Goal: Task Accomplishment & Management: Use online tool/utility

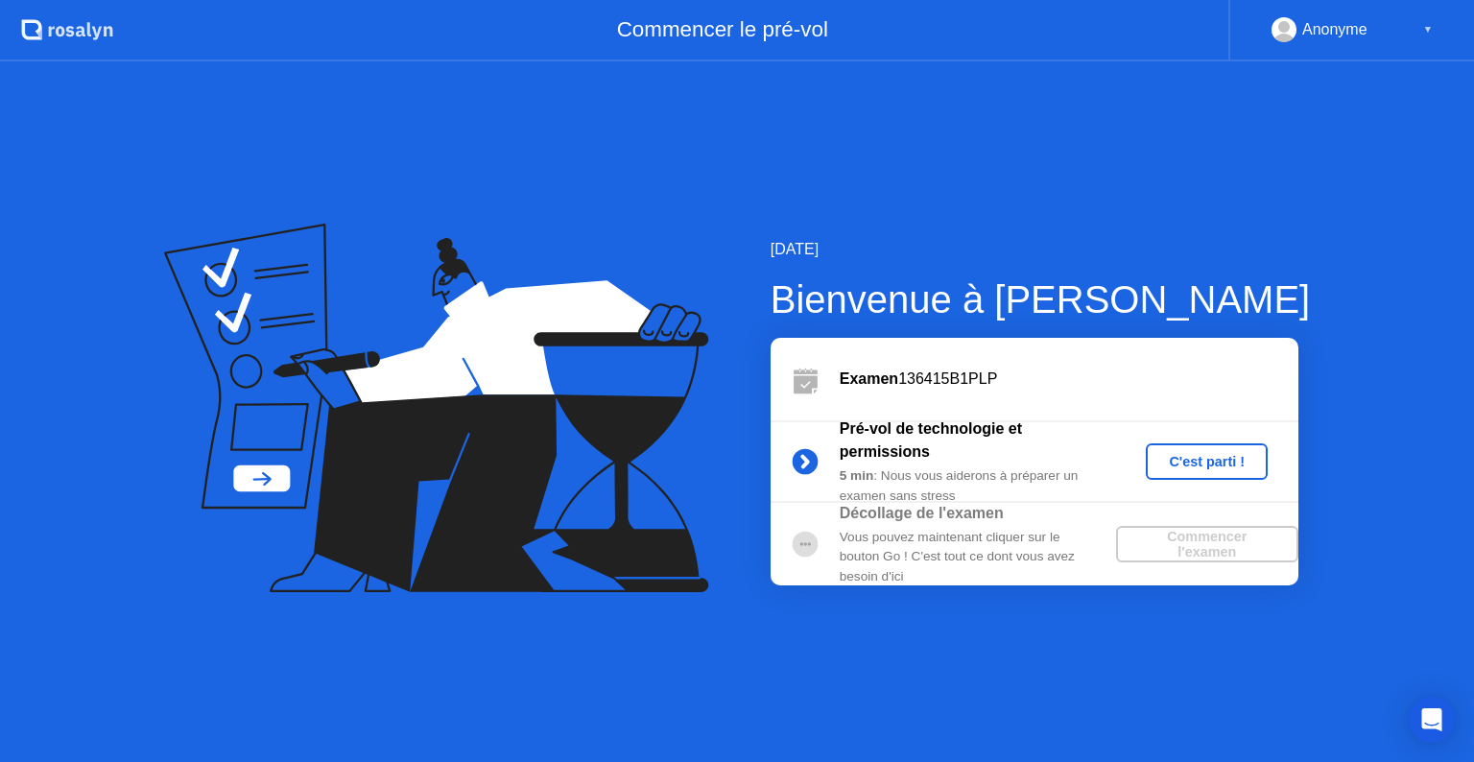
click at [1223, 468] on div "C'est parti !" at bounding box center [1207, 461] width 107 height 15
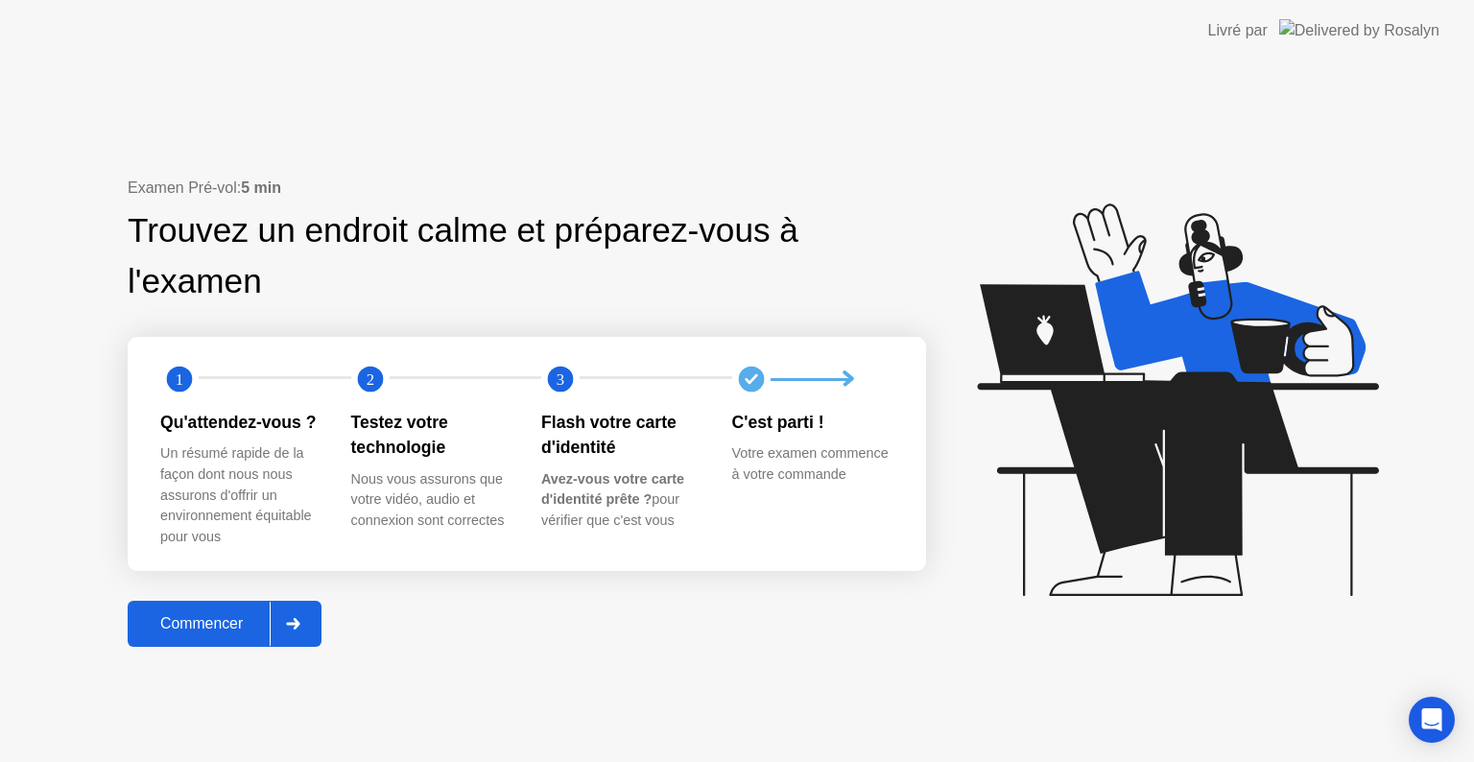
click at [210, 647] on button "Commencer" at bounding box center [225, 624] width 194 height 46
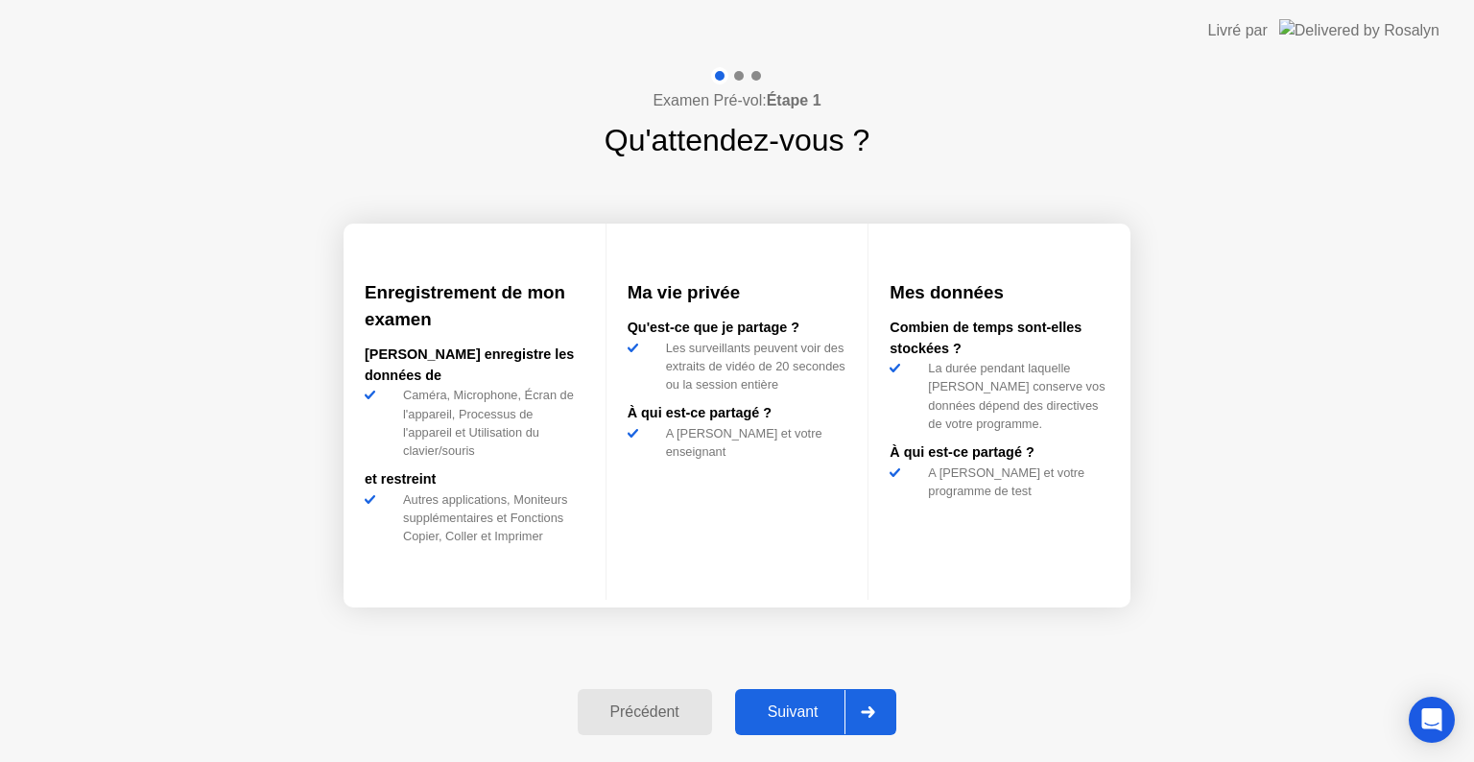
click at [824, 704] on div "Suivant" at bounding box center [793, 712] width 105 height 17
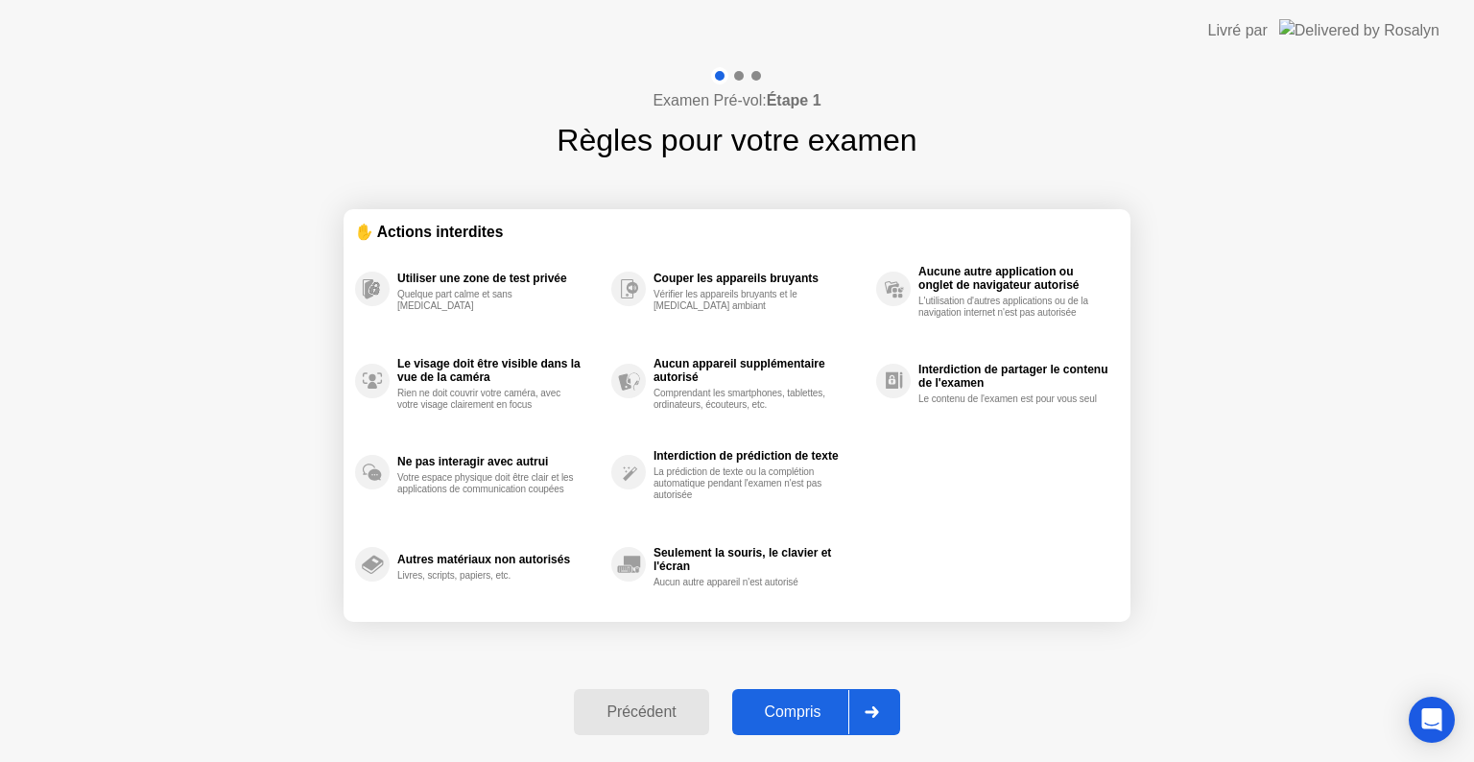
click at [824, 704] on div "Compris" at bounding box center [793, 712] width 110 height 17
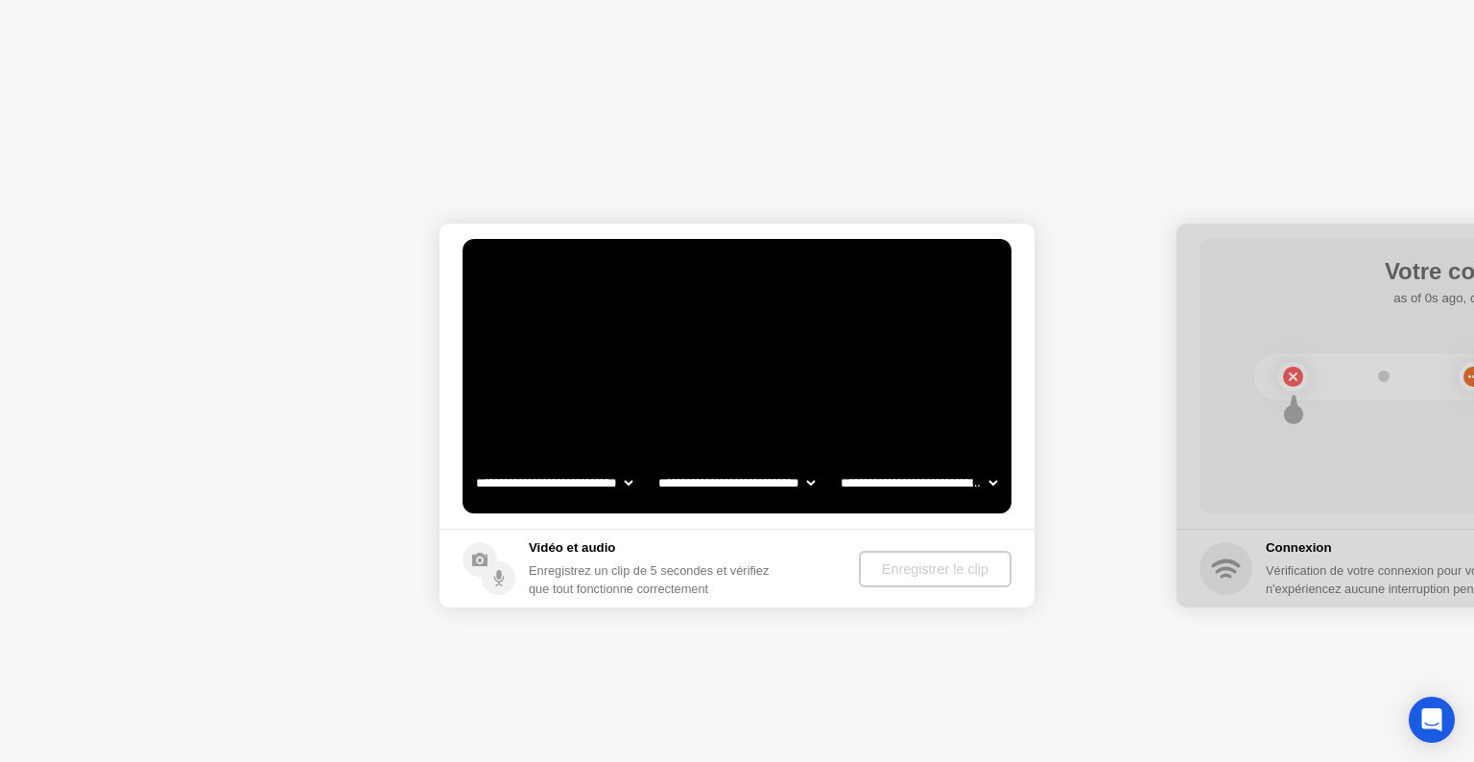
select select "**********"
select select "*******"
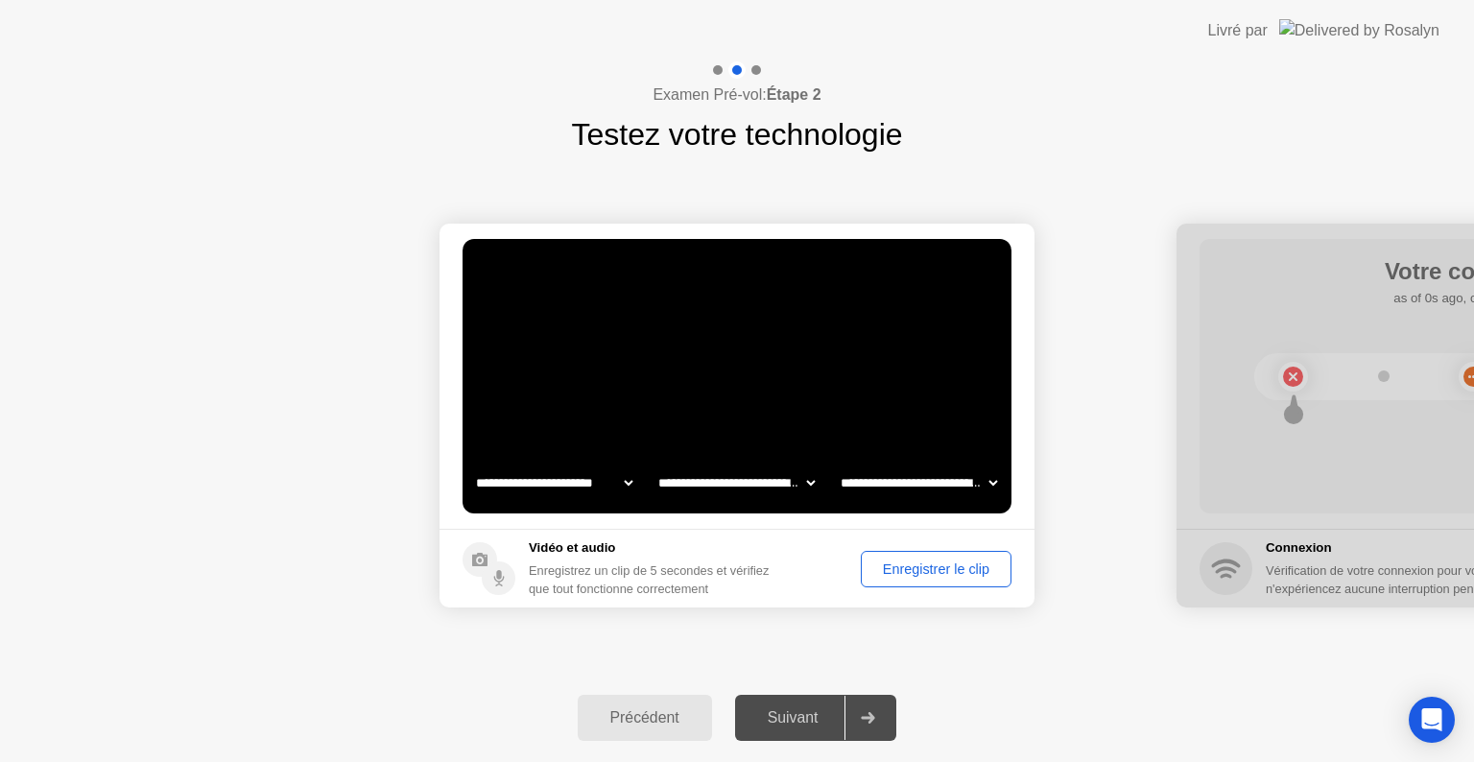
click at [801, 719] on div "Suivant" at bounding box center [793, 717] width 105 height 17
click at [911, 569] on div "Enregistrer le clip" at bounding box center [936, 568] width 137 height 15
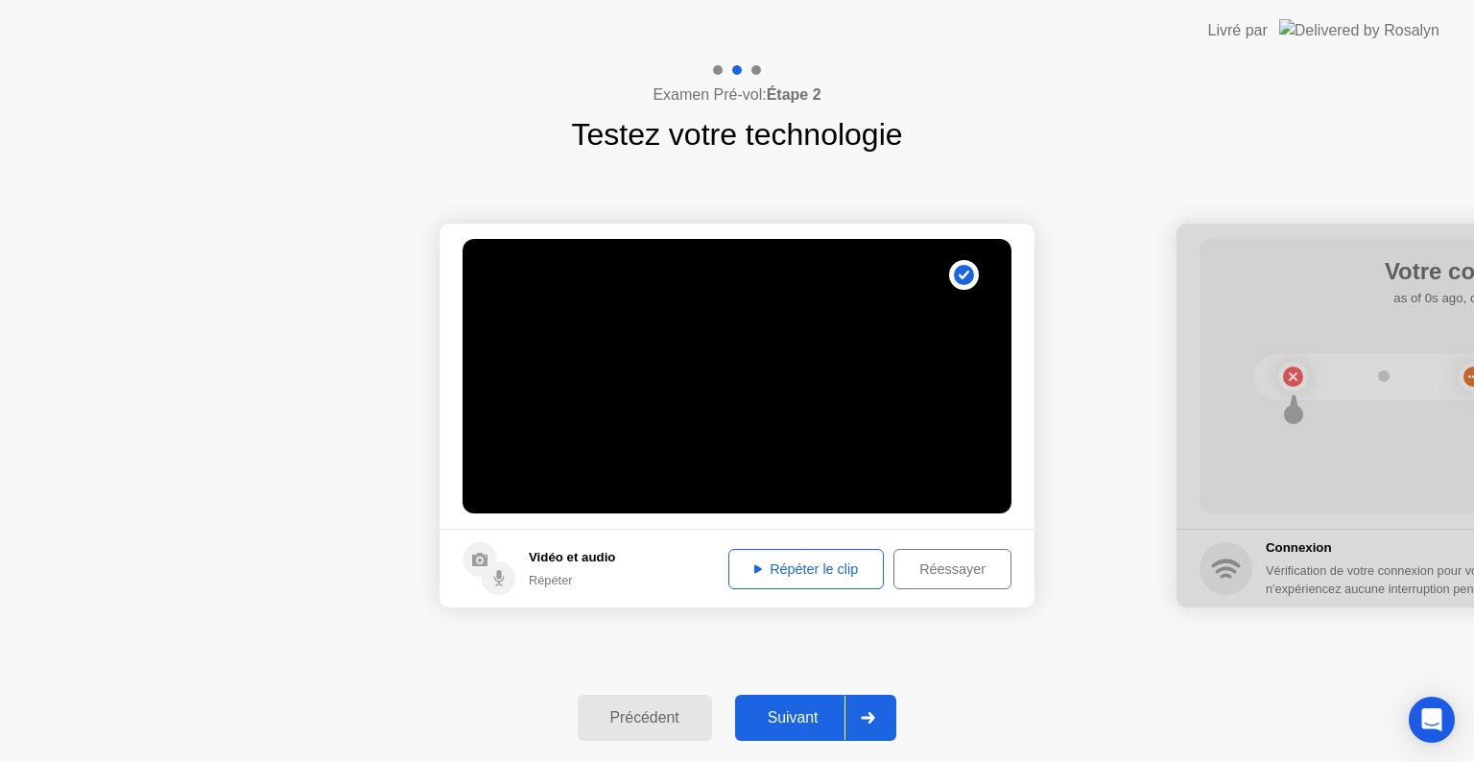
click at [794, 572] on div "Répéter le clip" at bounding box center [806, 568] width 142 height 15
click at [804, 710] on div "Suivant" at bounding box center [793, 717] width 105 height 17
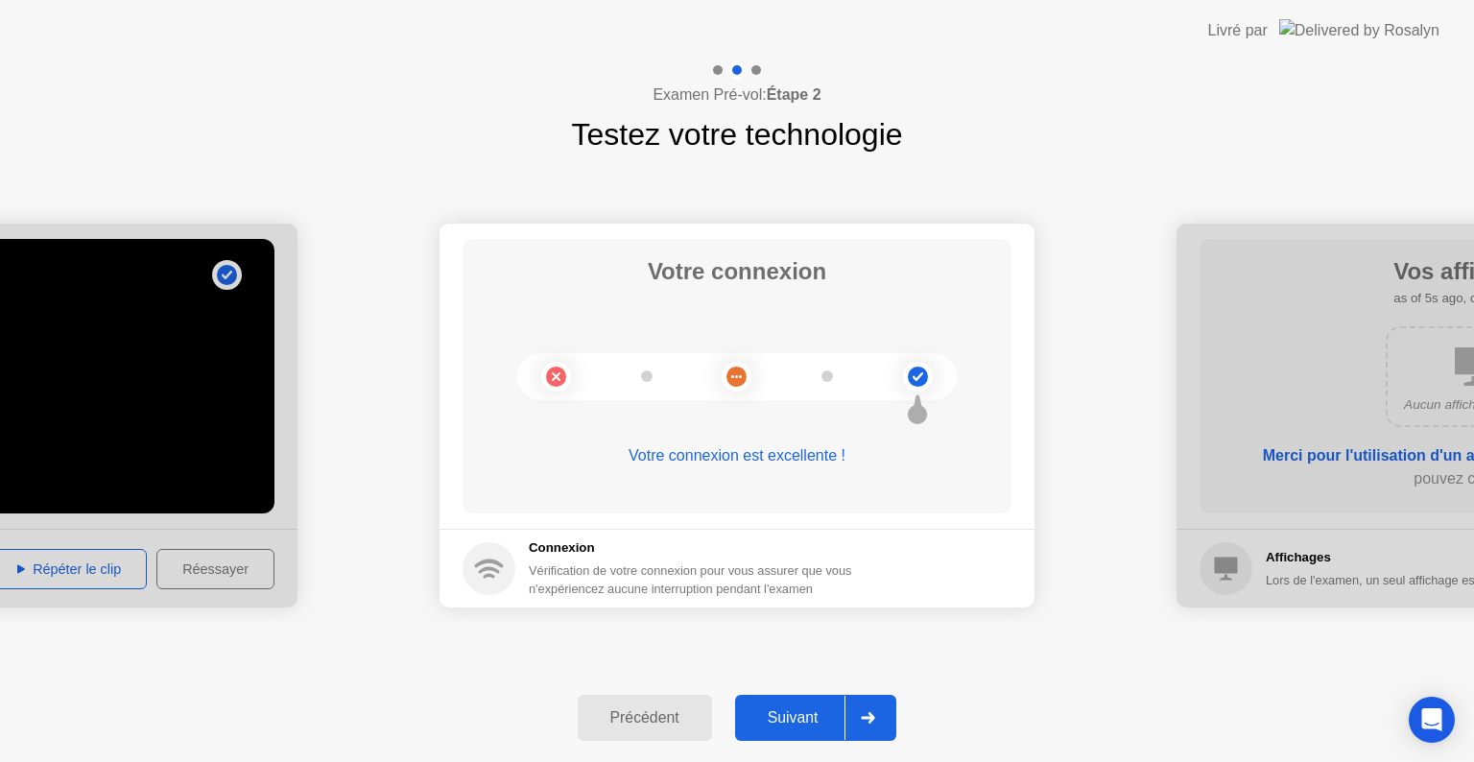
click at [804, 710] on div "Suivant" at bounding box center [793, 717] width 105 height 17
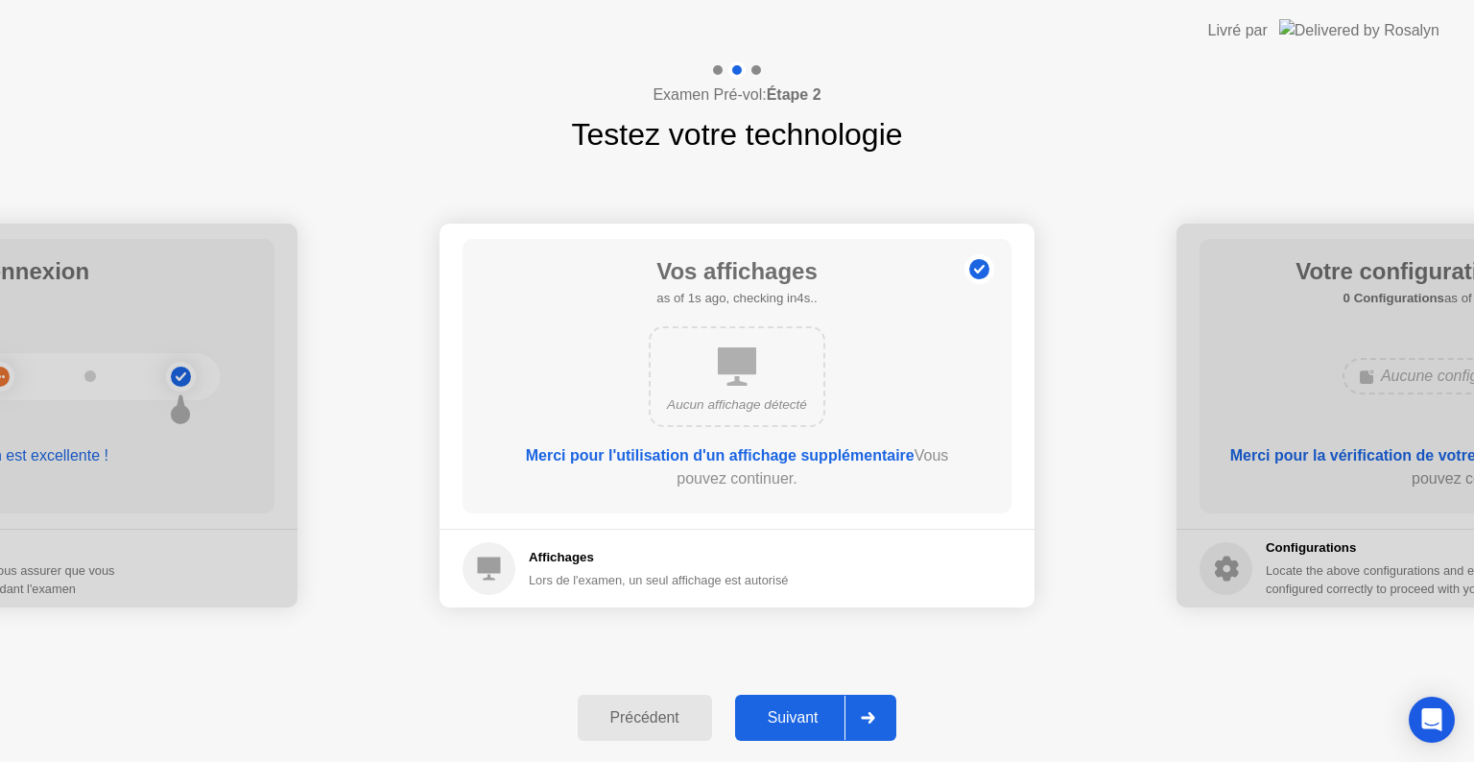
click at [804, 710] on div "Suivant" at bounding box center [793, 717] width 105 height 17
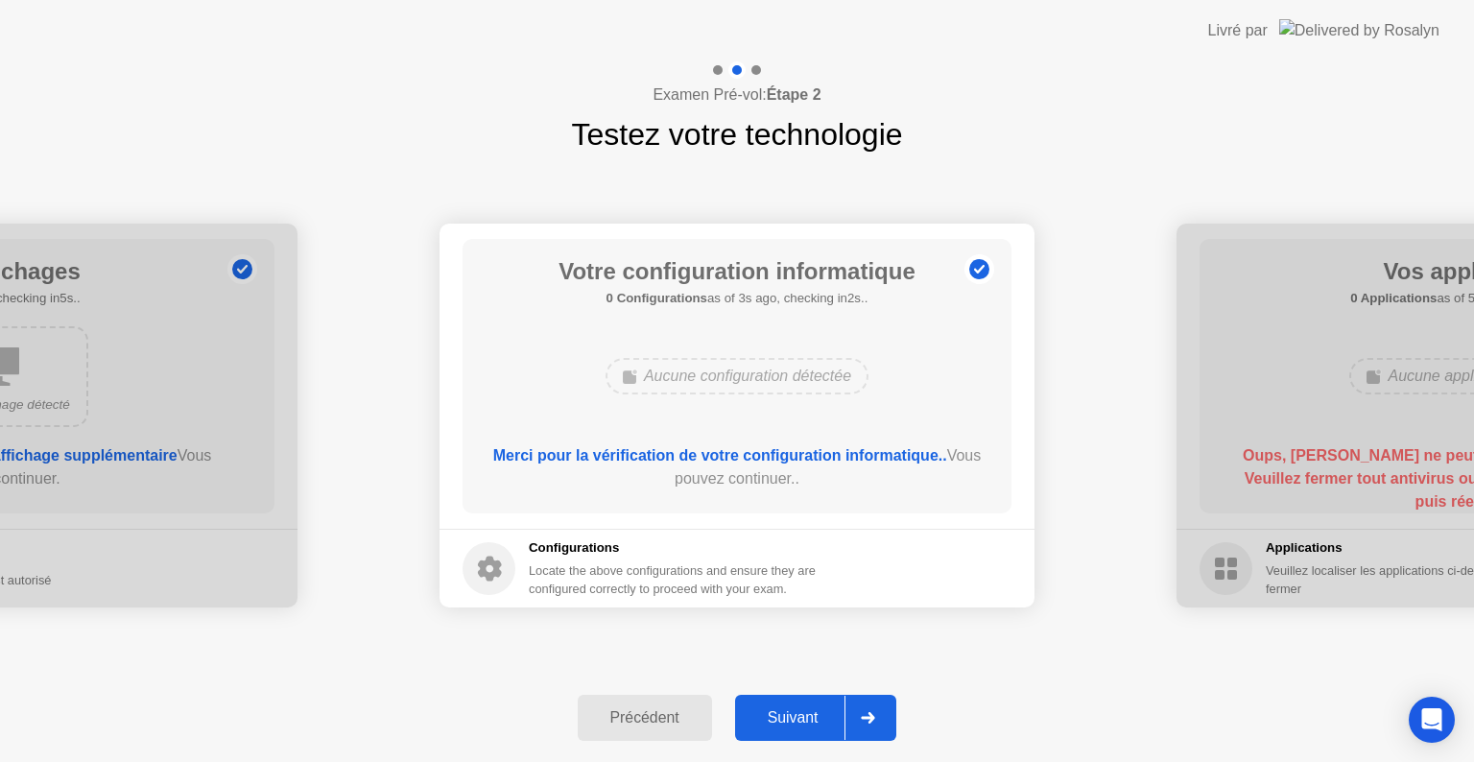
click at [804, 710] on div "Suivant" at bounding box center [793, 717] width 105 height 17
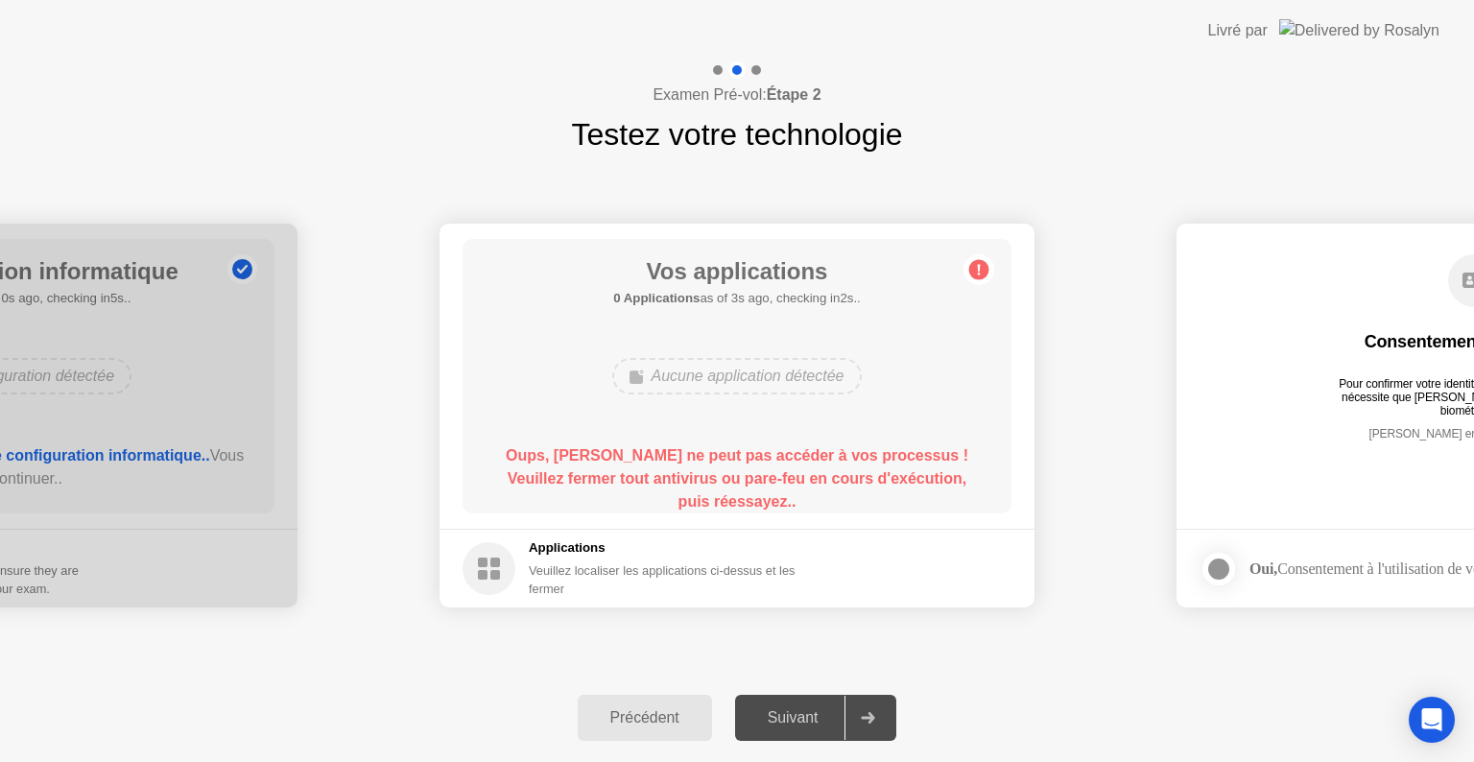
click at [729, 491] on b "Oups, [PERSON_NAME] ne peut pas accéder à vos processus ! Veuillez fermer tout …" at bounding box center [737, 478] width 463 height 62
drag, startPoint x: 729, startPoint y: 491, endPoint x: 102, endPoint y: 426, distance: 631.1
click at [651, 712] on div "Précédent" at bounding box center [645, 717] width 123 height 17
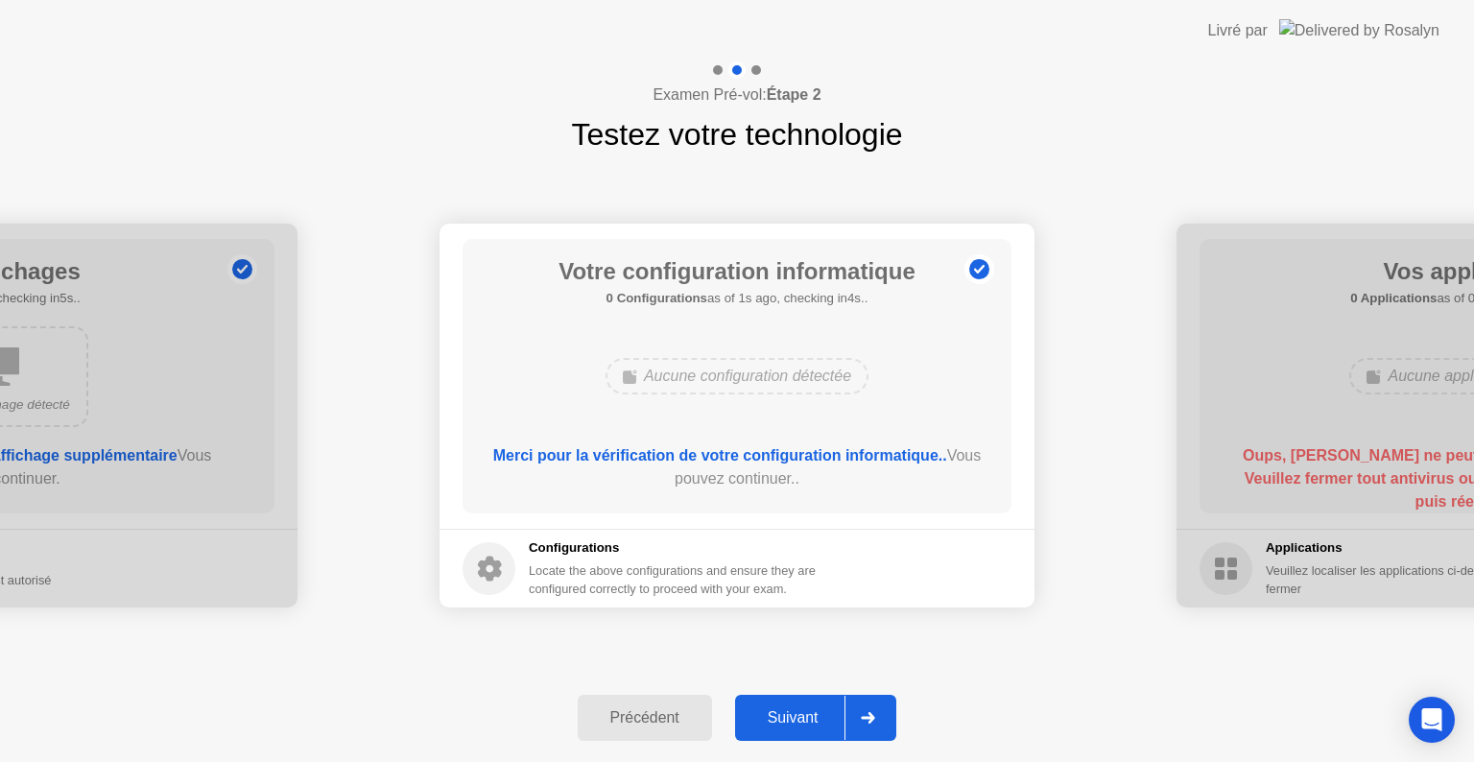
click at [636, 710] on div "Précédent" at bounding box center [645, 717] width 123 height 17
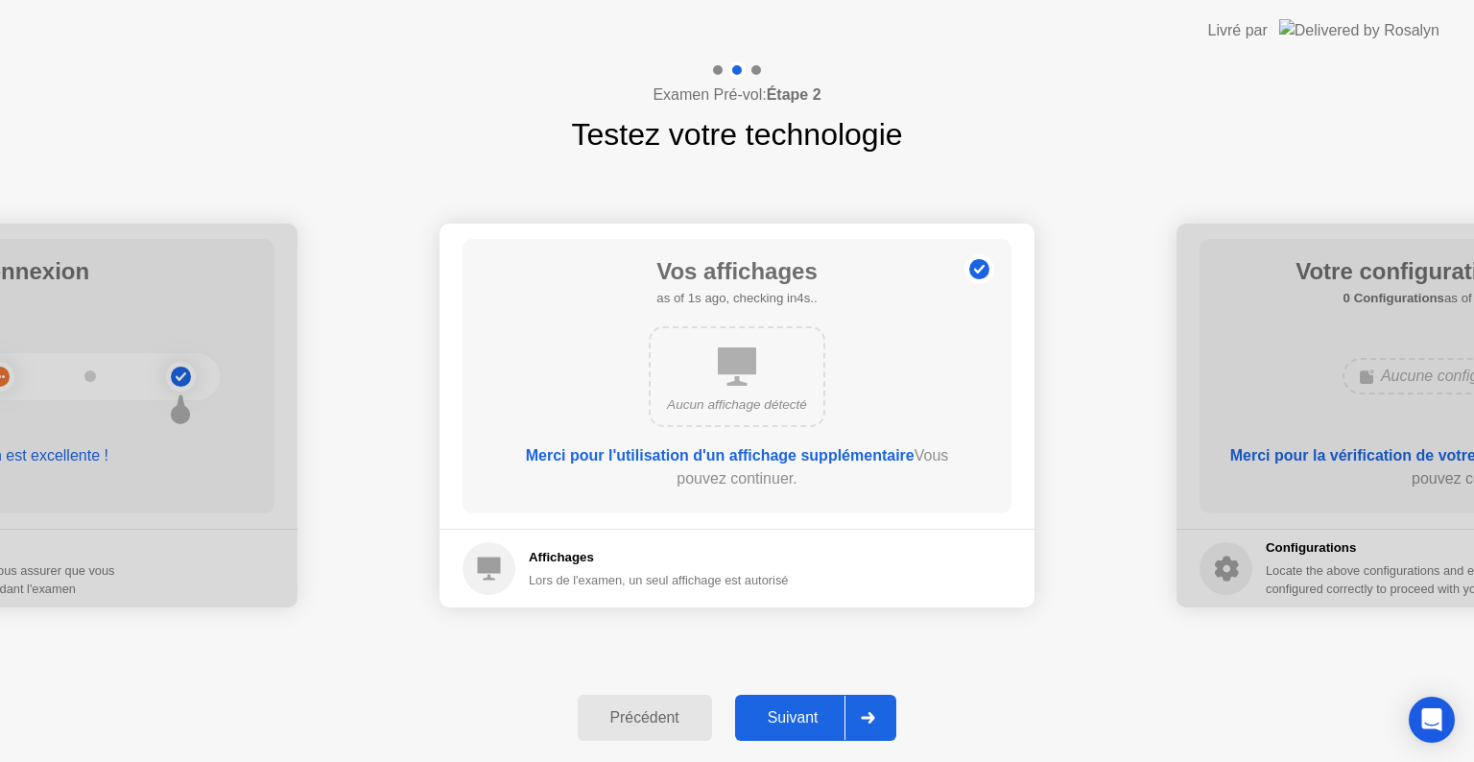
click at [800, 721] on div "Suivant" at bounding box center [793, 717] width 105 height 17
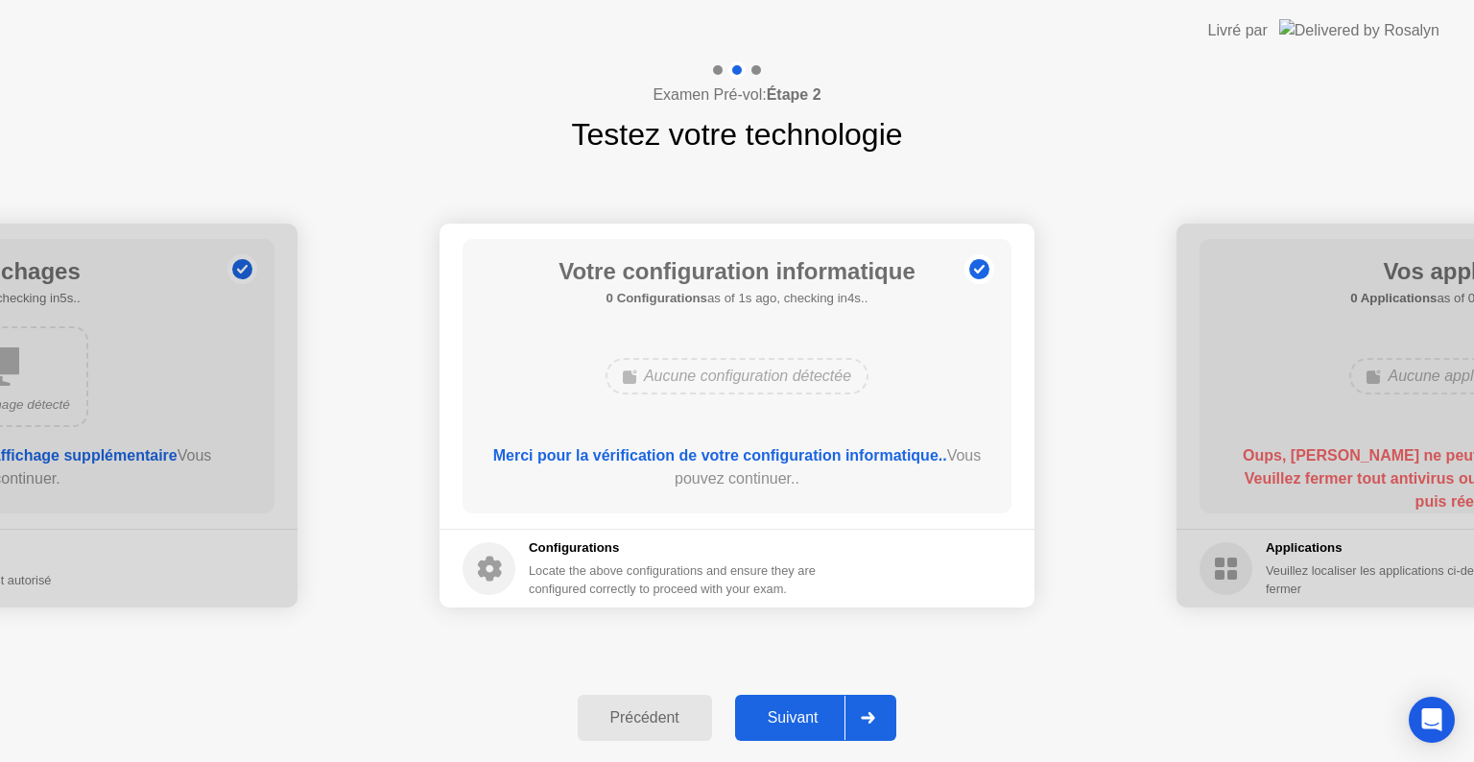
click at [800, 721] on div "Suivant" at bounding box center [793, 717] width 105 height 17
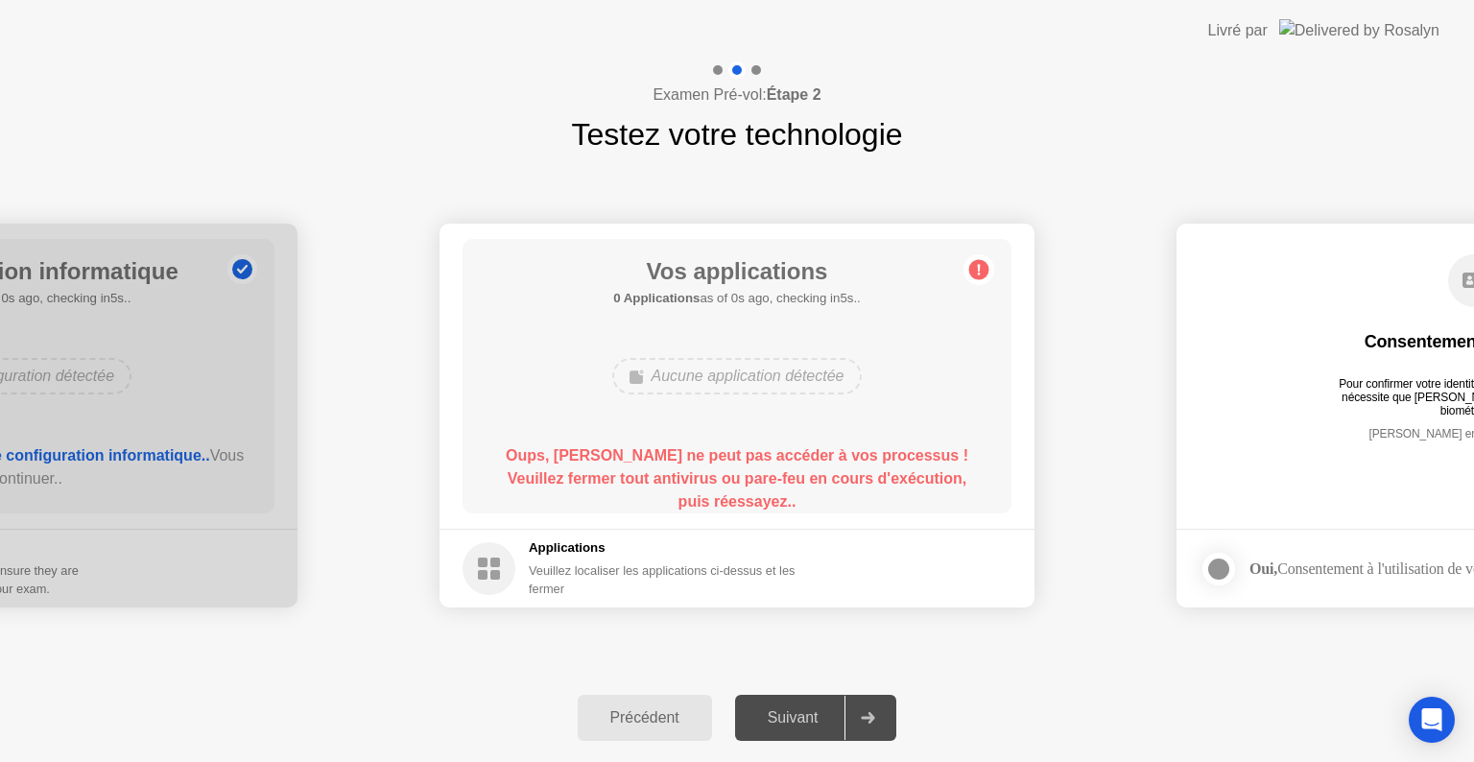
click at [800, 721] on div "Suivant" at bounding box center [793, 717] width 105 height 17
click at [979, 266] on icon at bounding box center [979, 270] width 3 height 11
click at [734, 376] on div "Aucune application détectée" at bounding box center [736, 376] width 249 height 36
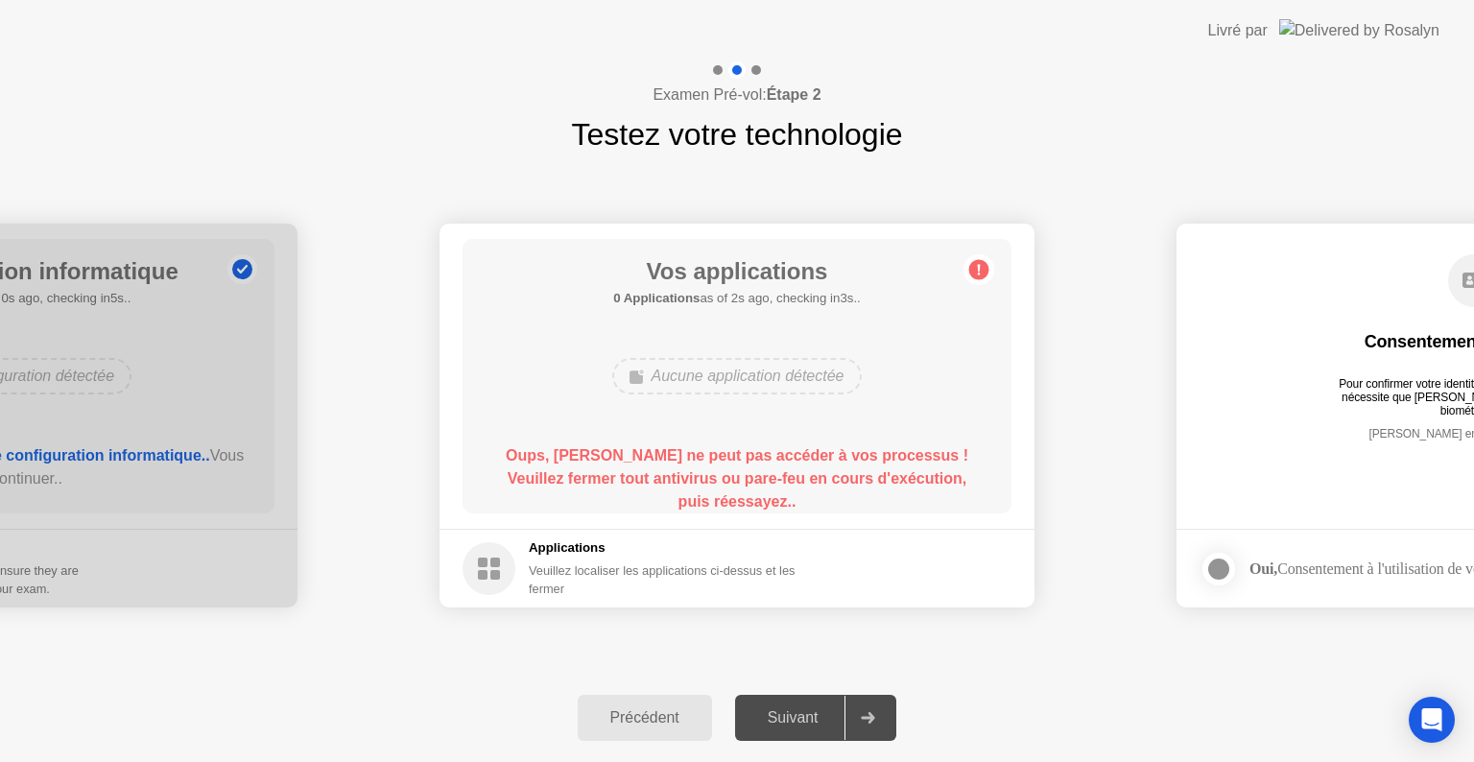
click at [734, 376] on div "Aucune application détectée" at bounding box center [736, 376] width 249 height 36
click at [981, 272] on circle at bounding box center [979, 270] width 20 height 20
